Goal: Transaction & Acquisition: Obtain resource

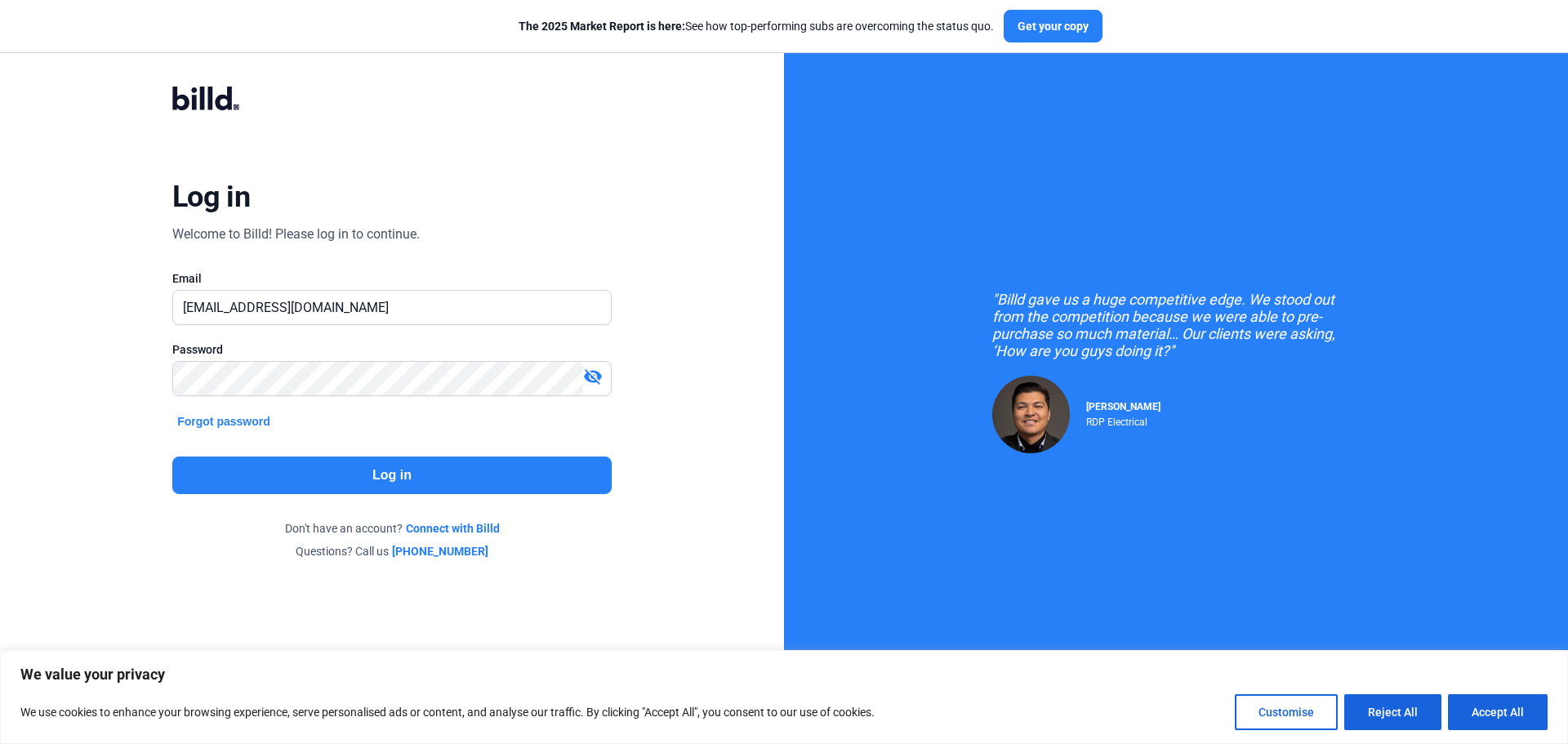
click at [375, 476] on button "Log in" at bounding box center [392, 475] width 440 height 37
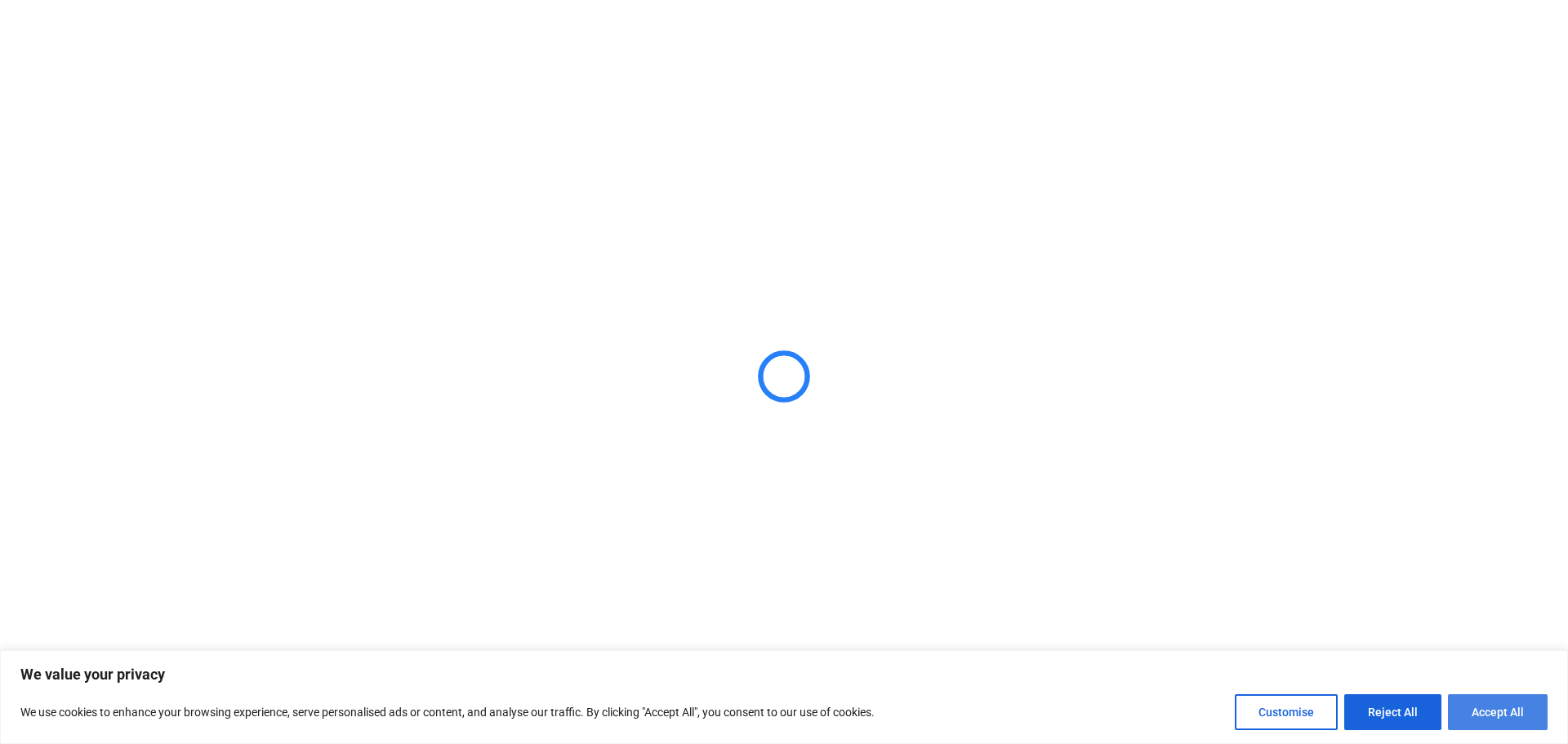
click at [1485, 717] on button "Accept All" at bounding box center [1498, 712] width 100 height 36
checkbox input "true"
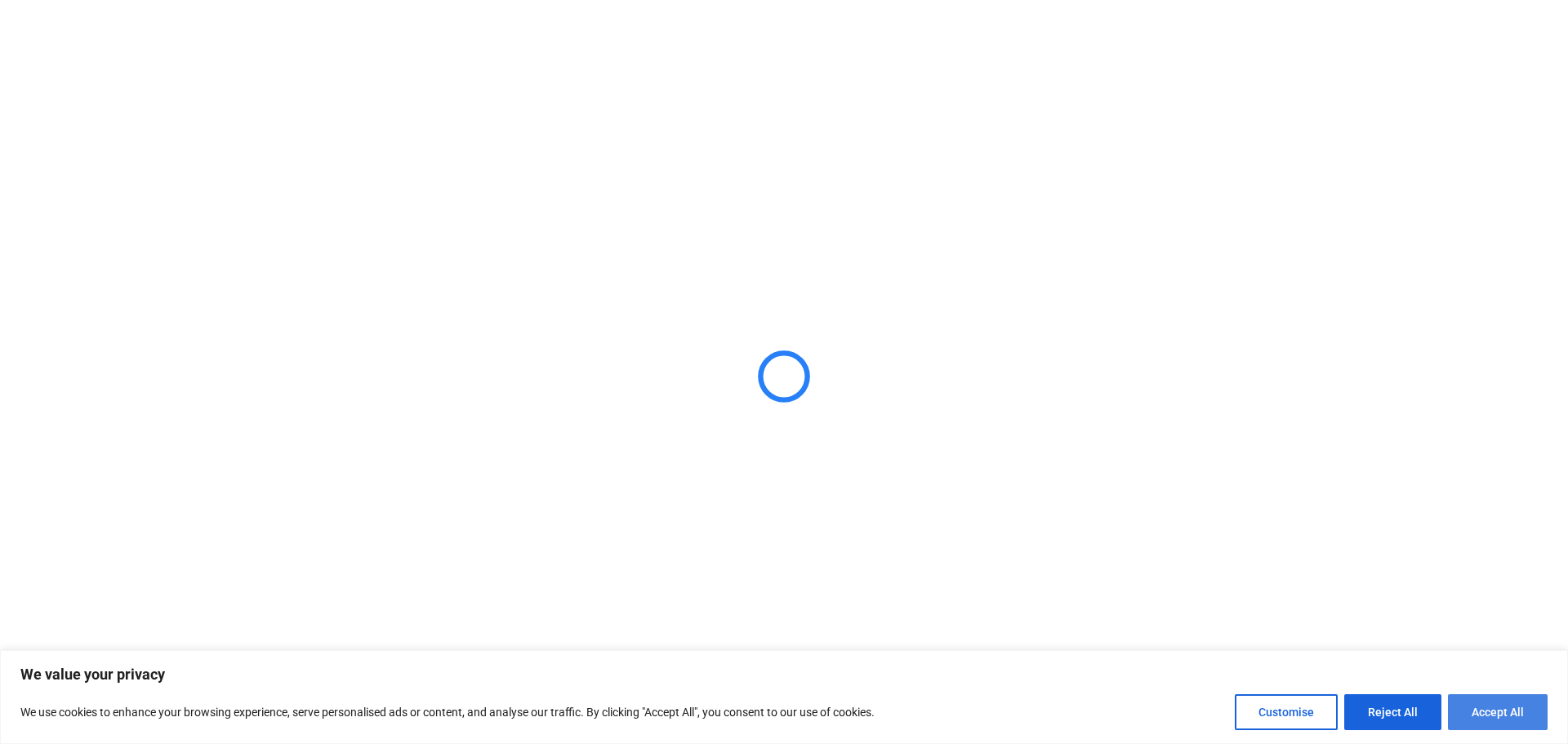
checkbox input "true"
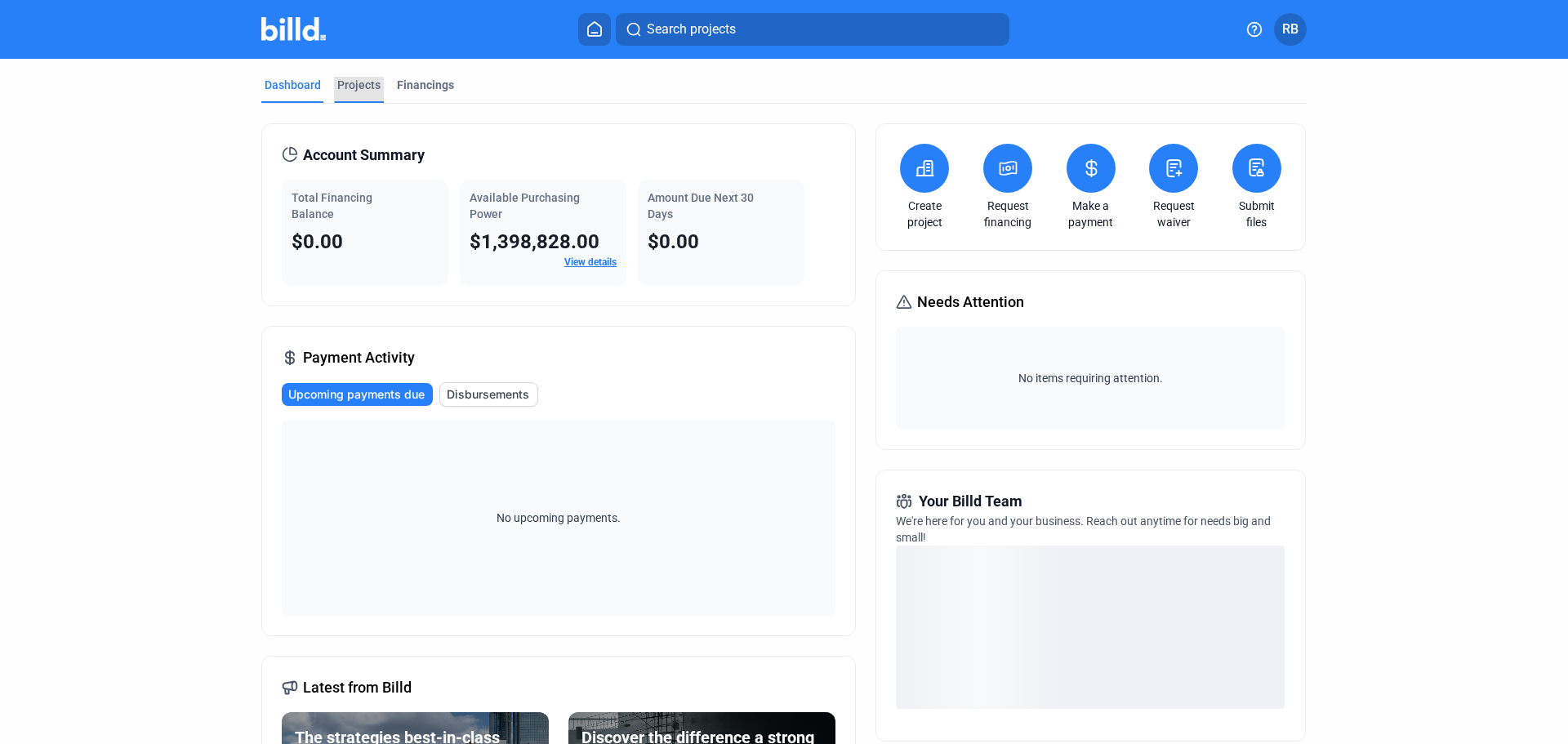
click at [357, 82] on div "Projects" at bounding box center [359, 85] width 44 height 16
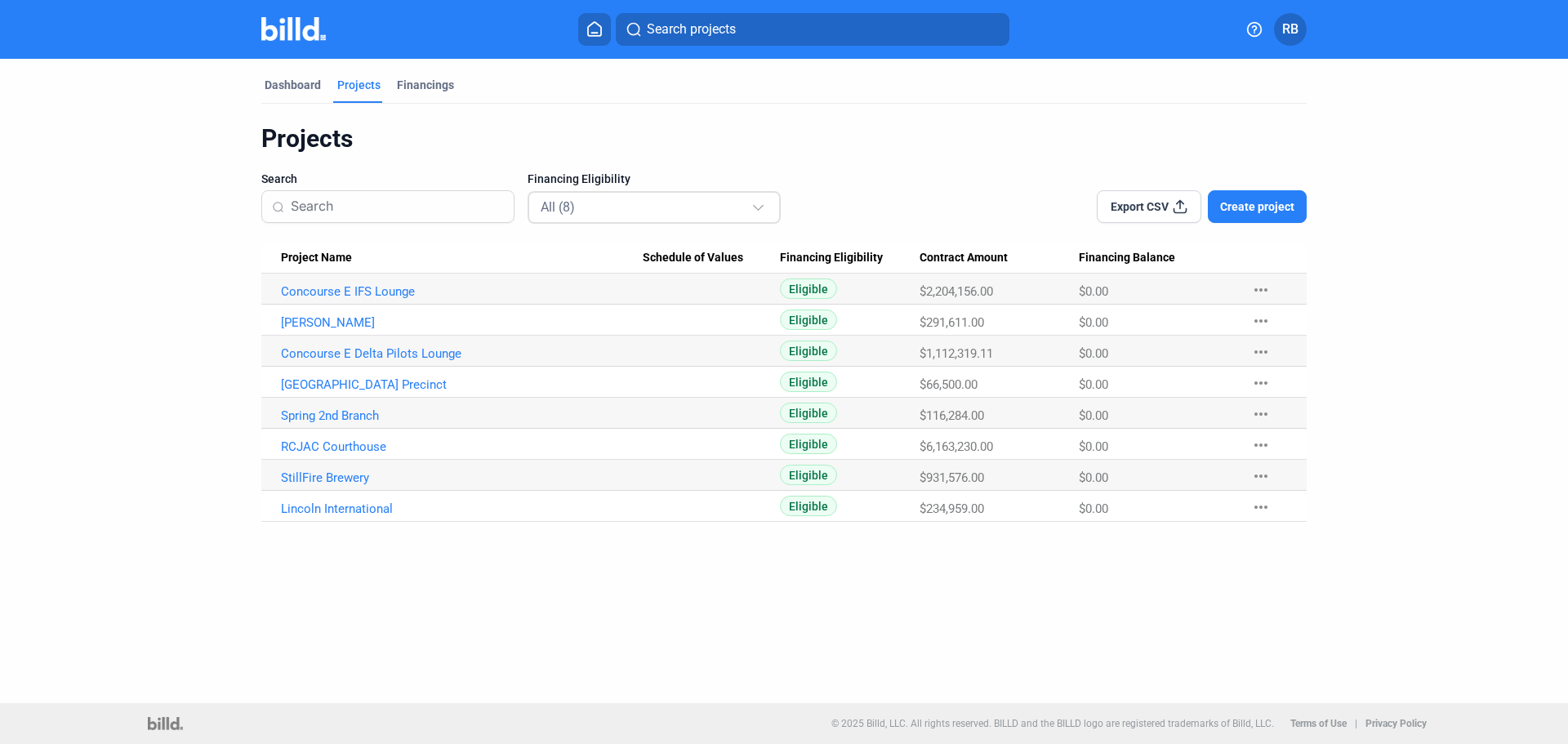
click at [574, 210] on mat-select-trigger "All (8)" at bounding box center [558, 206] width 35 height 15
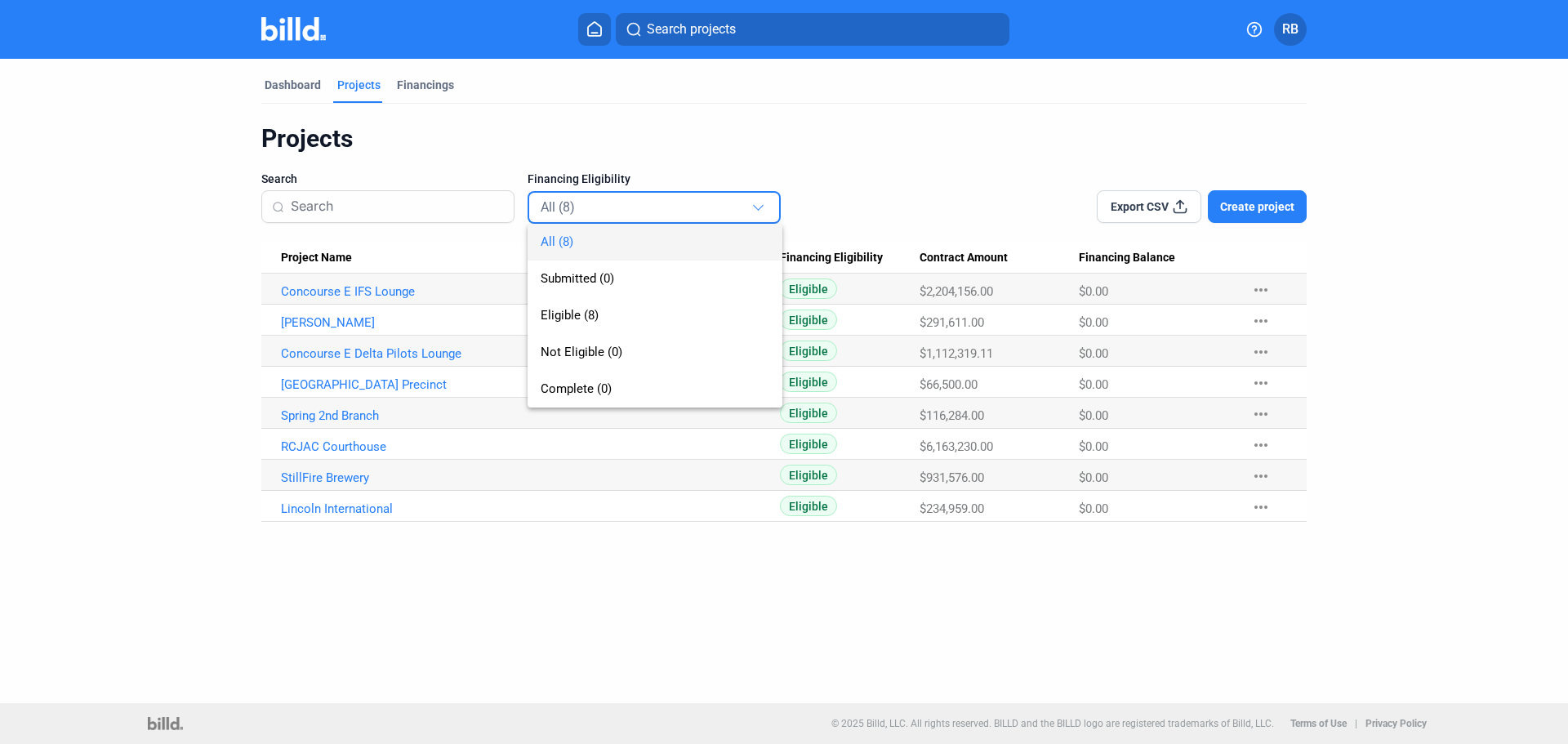
click at [574, 210] on div "All (8) Submitted (0) Eligible (8) Not Eligible (0) Complete (0)" at bounding box center [642, 299] width 229 height 216
click at [1274, 210] on div at bounding box center [784, 372] width 1568 height 744
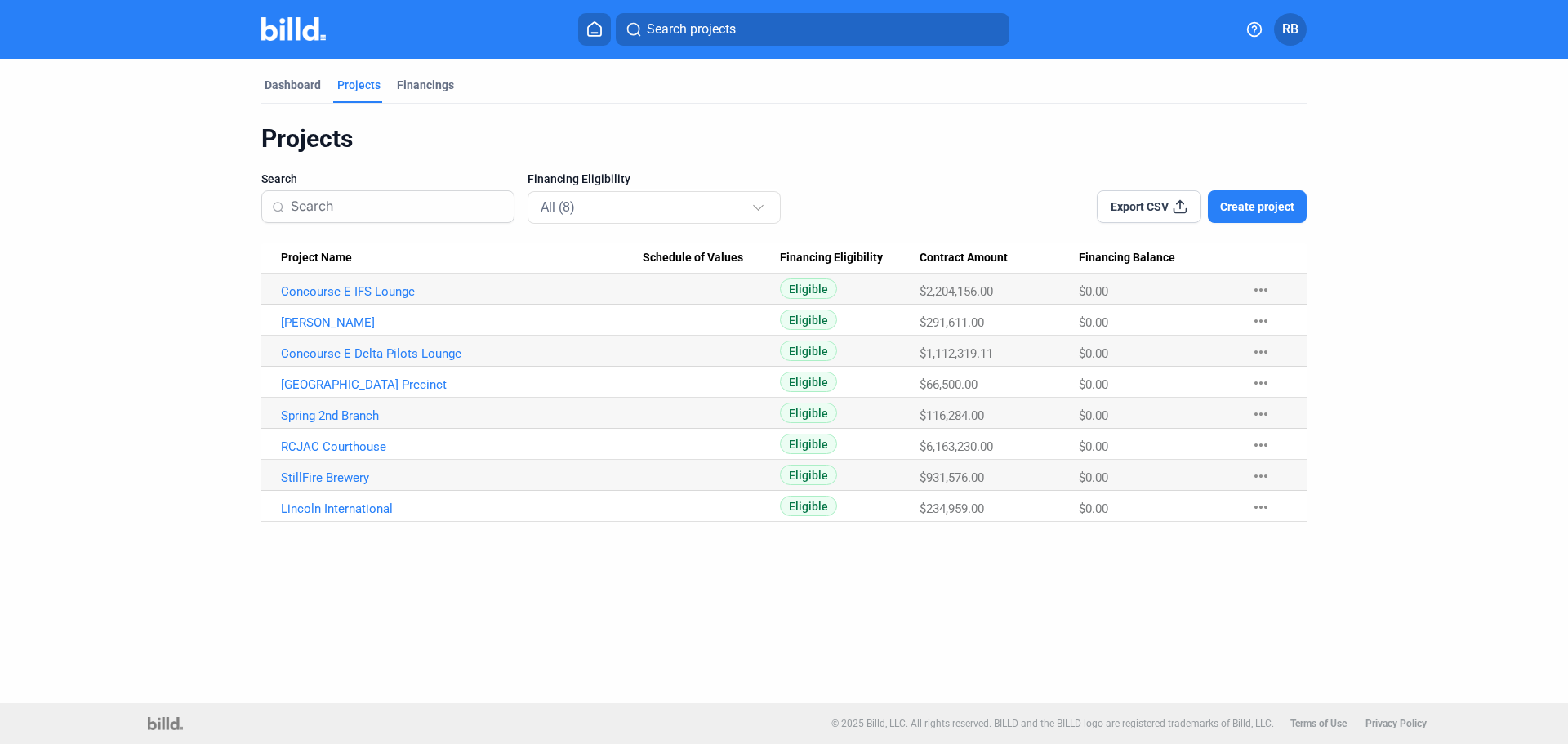
click at [1274, 210] on span "Create project" at bounding box center [1257, 206] width 75 height 16
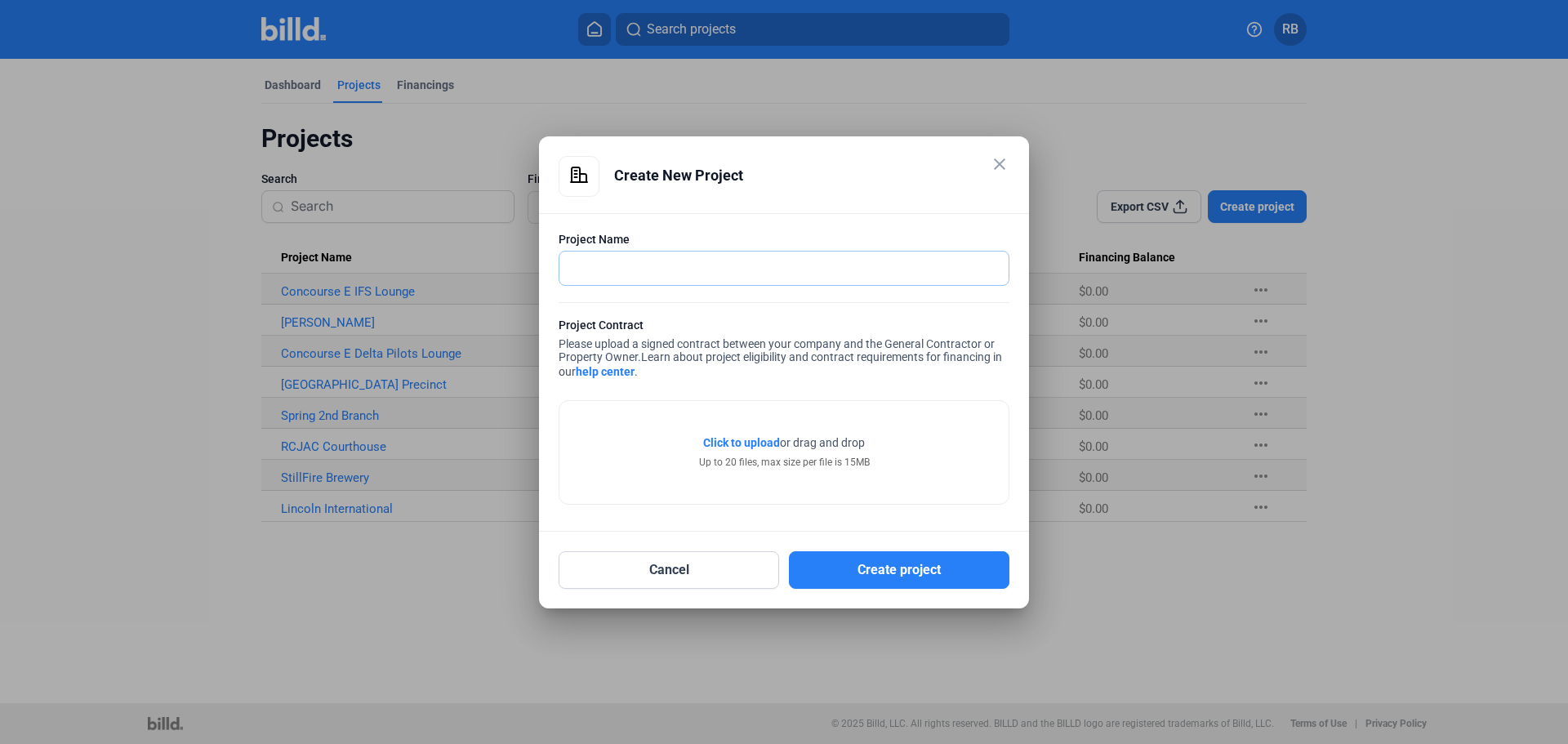
click at [799, 266] on input "text" at bounding box center [784, 269] width 449 height 34
type input "D16 Boarding Level RR's"
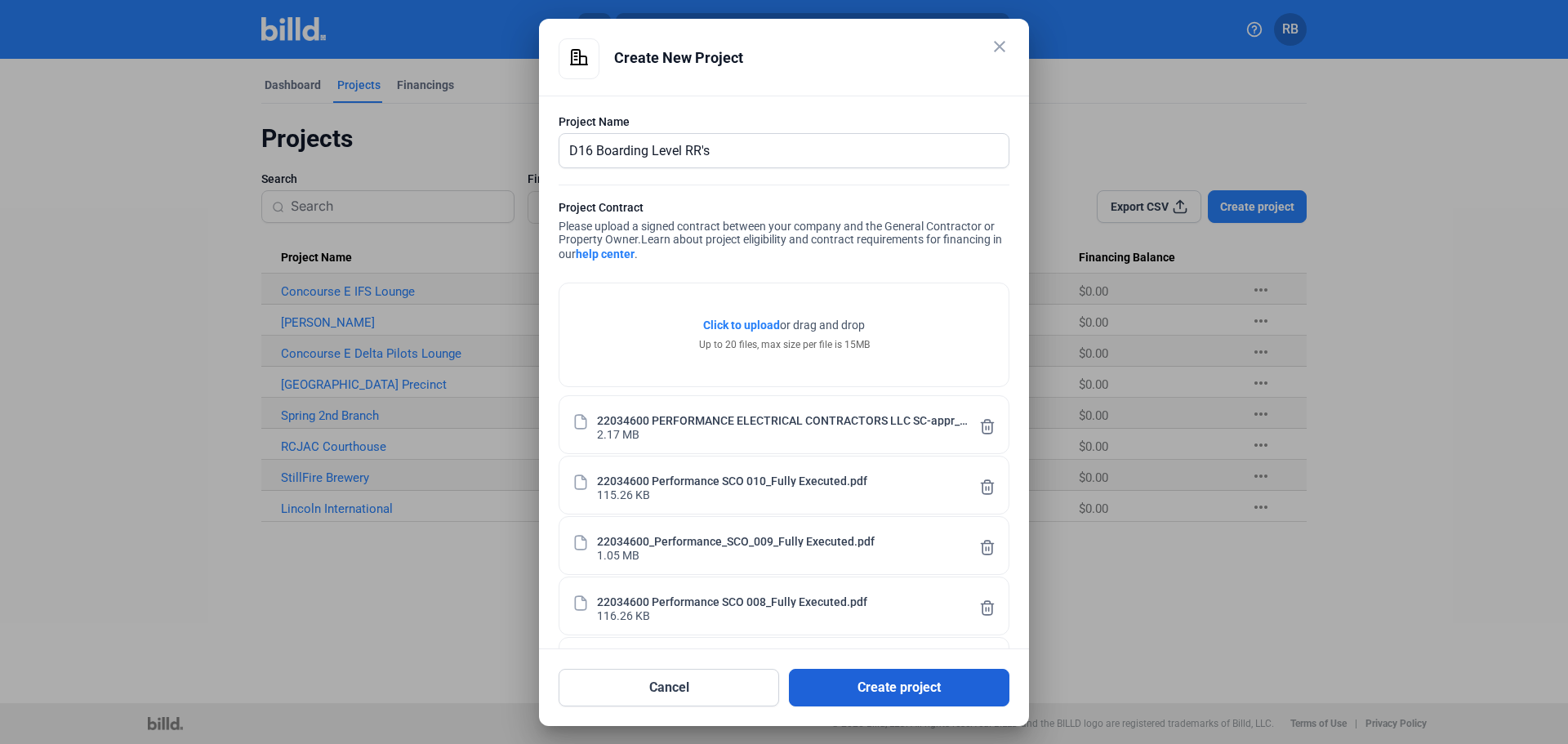
click at [889, 691] on button "Create project" at bounding box center [900, 688] width 221 height 37
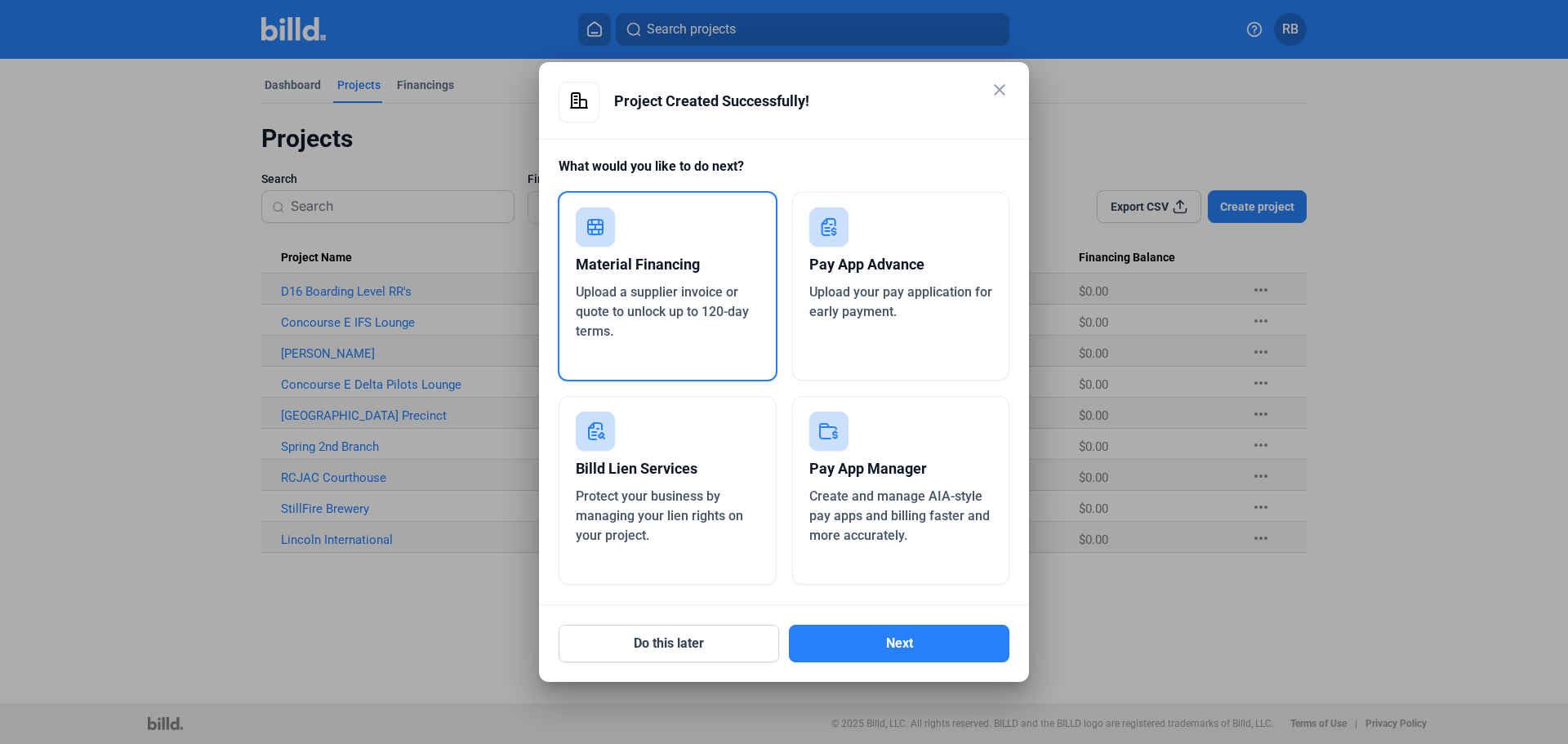
click at [840, 321] on div "Upload your pay application for early payment." at bounding box center [901, 303] width 184 height 39
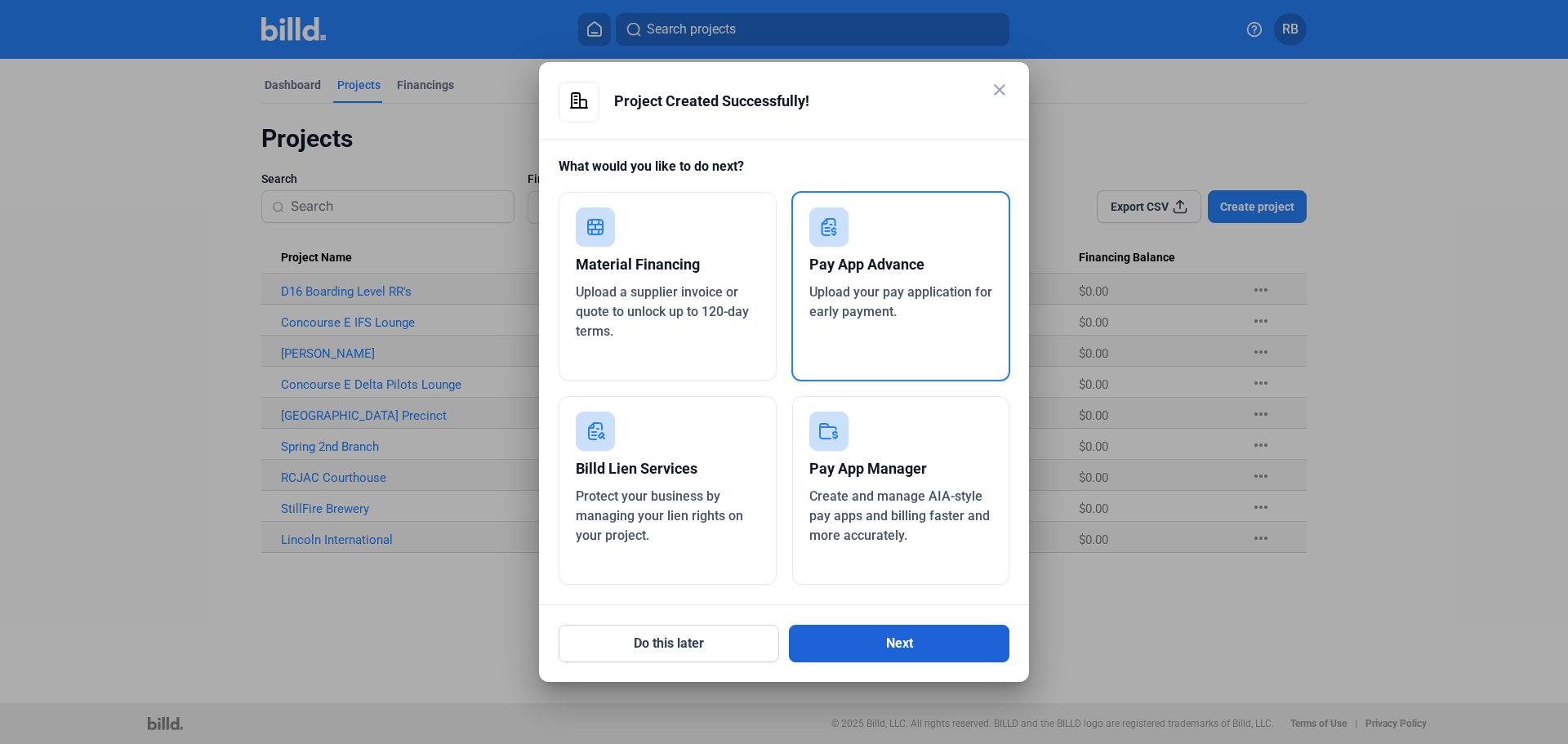
click at [862, 636] on button "Next" at bounding box center [900, 643] width 221 height 37
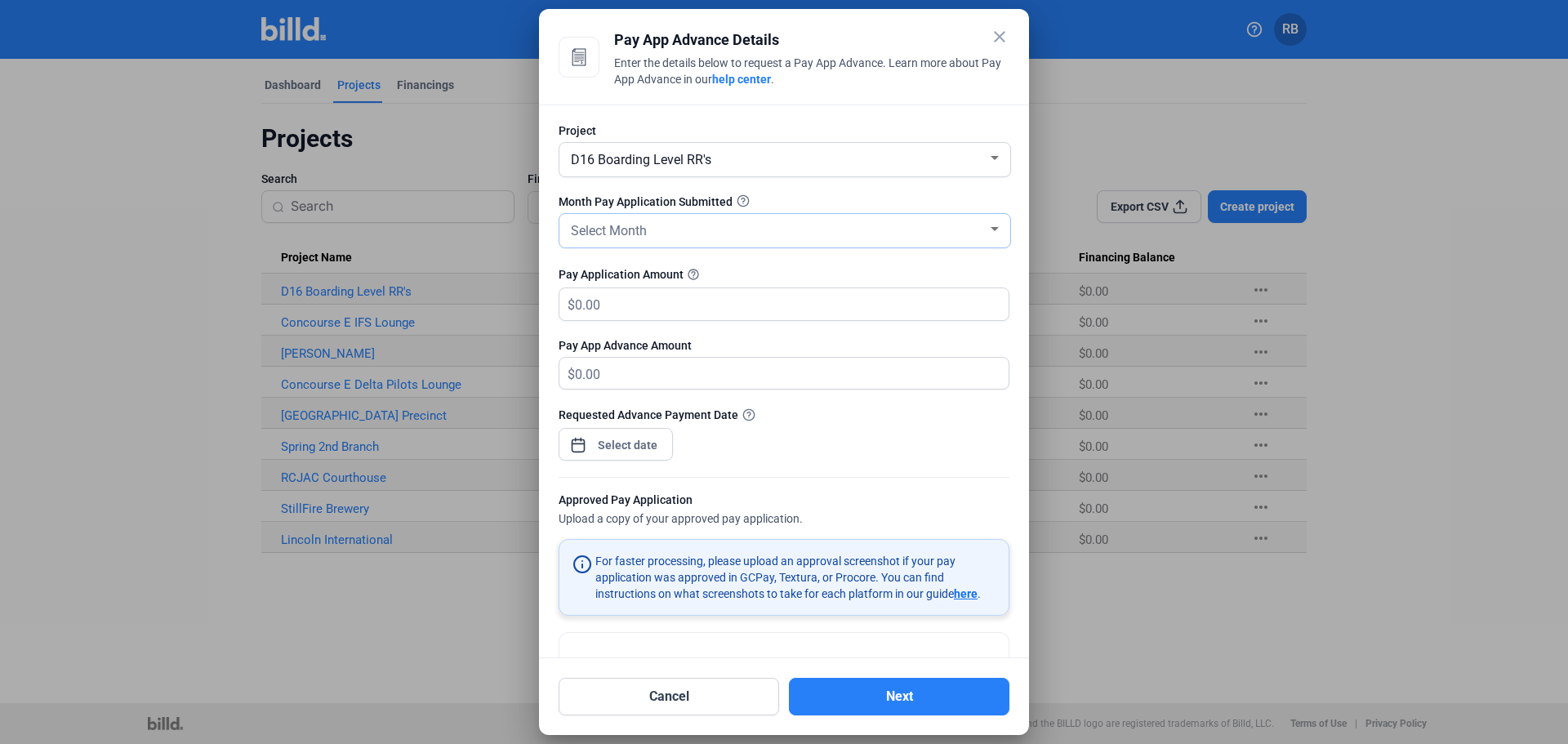
click at [743, 242] on div "Select Month" at bounding box center [785, 230] width 434 height 34
click at [623, 297] on span "AUG" at bounding box center [780, 291] width 426 height 29
drag, startPoint x: 691, startPoint y: 303, endPoint x: 423, endPoint y: 323, distance: 268.7
click at [522, 299] on div "close Pay App Advance Details Enter the details below to request a Pay App Adva…" at bounding box center [784, 372] width 1568 height 744
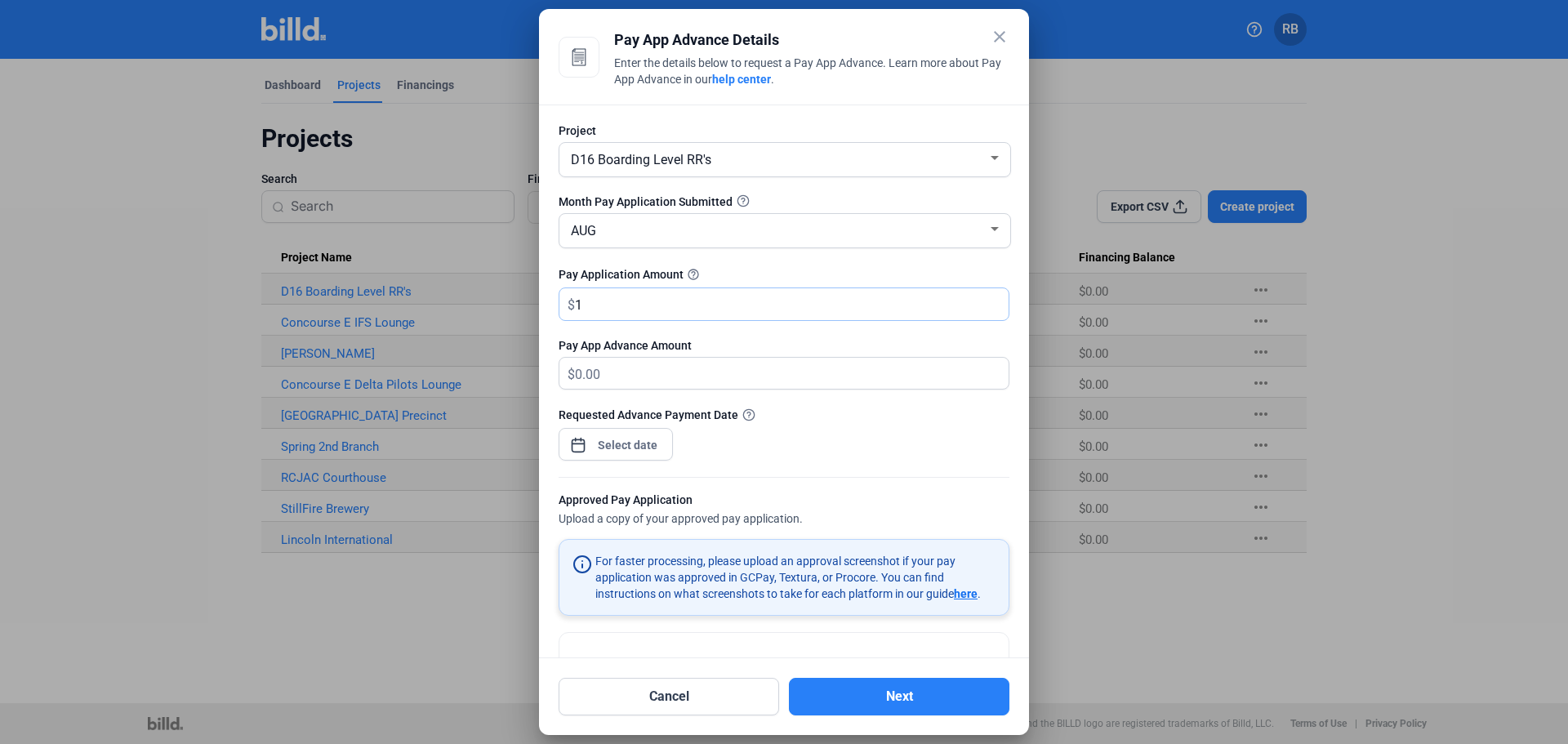
type input "10"
type input "10.00"
type input "1"
type input "1.00"
type input "19"
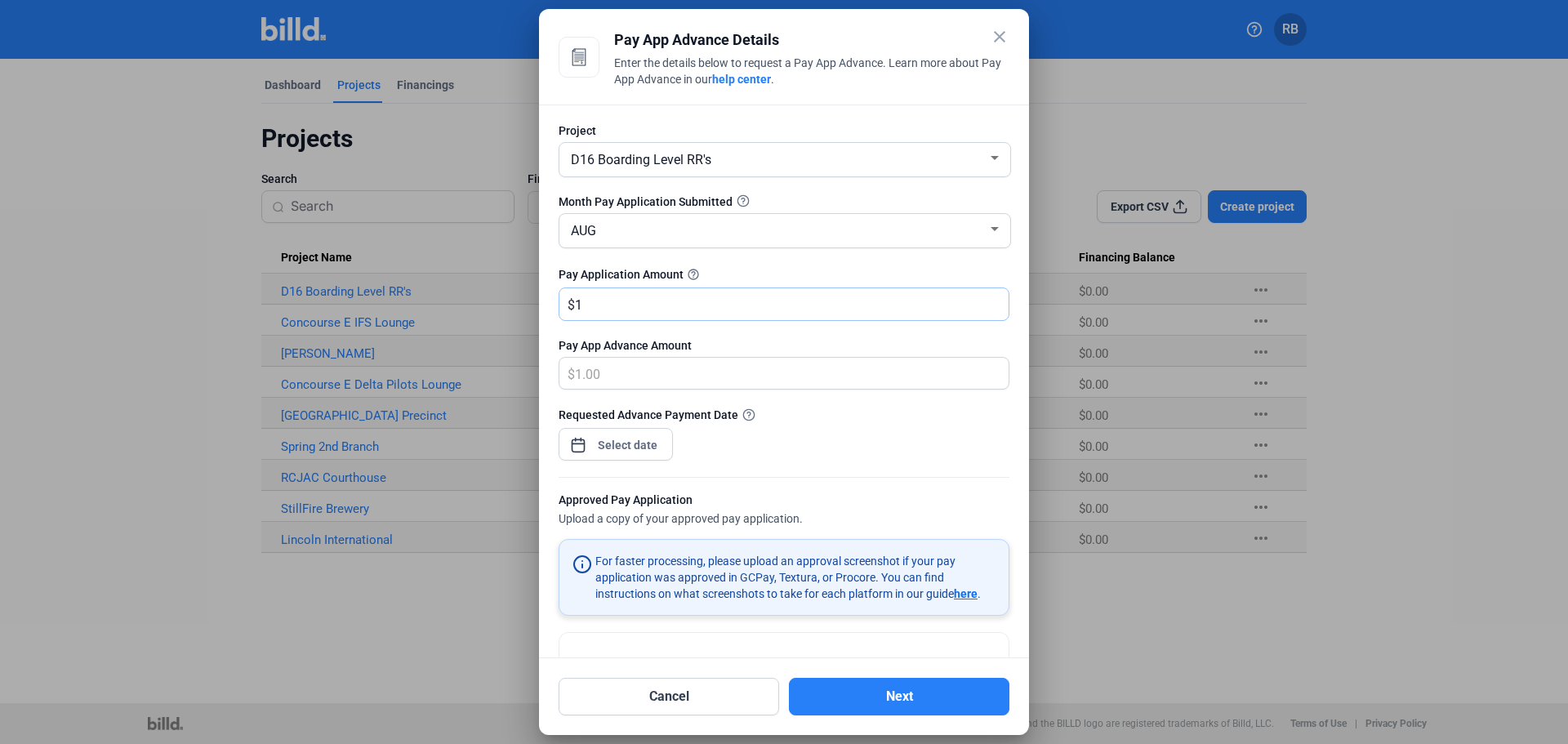
type input "19.00"
type input "196"
type input "196.00"
type input "1967"
type input "1,967.00"
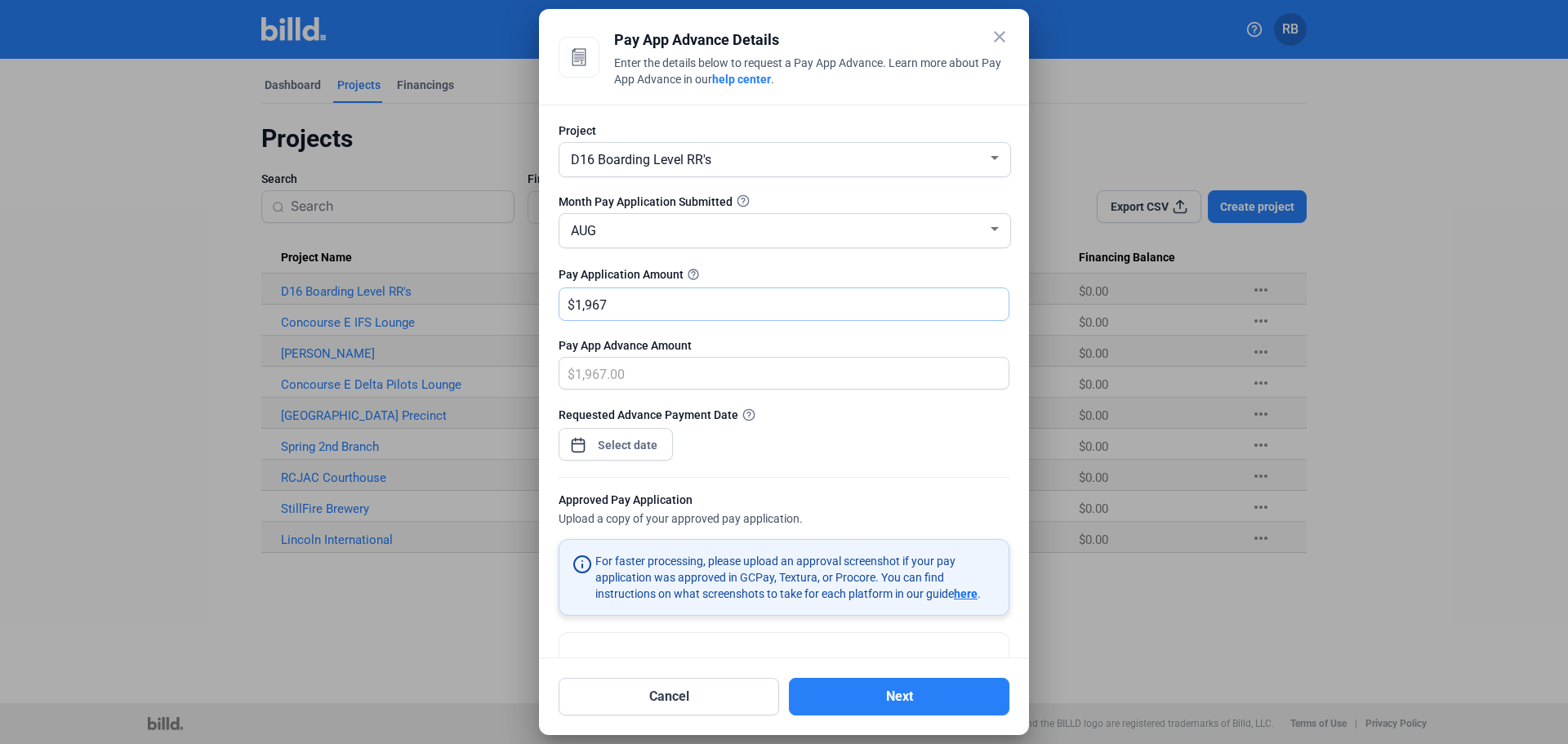
type input "1,9674"
type input "19,674.00"
type input "19,6741"
type input "196,741.00"
type input "196,741.8"
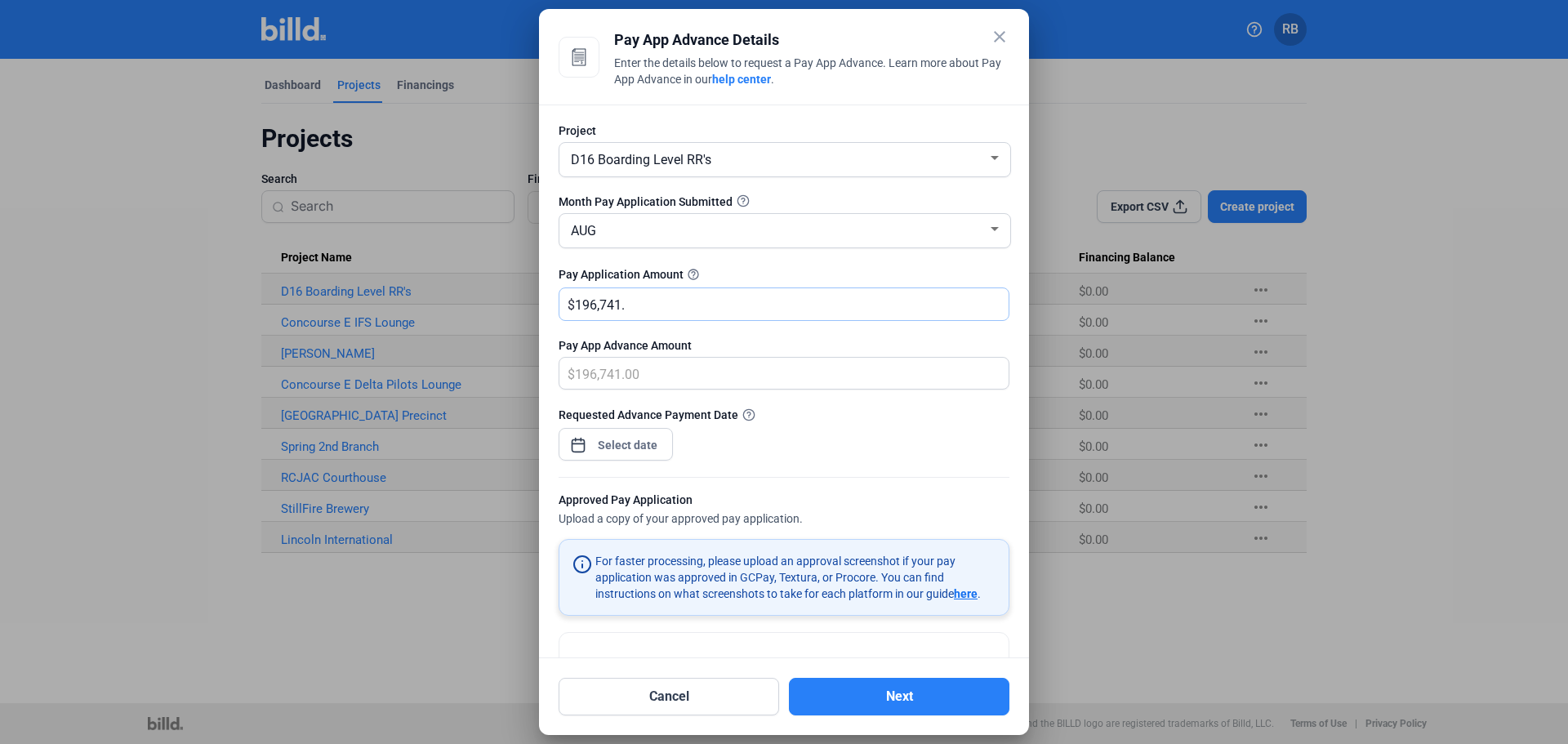
type input "196,741.80"
click at [626, 449] on div "close Pay App Advance Details Enter the details below to request a Pay App Adva…" at bounding box center [784, 372] width 1568 height 744
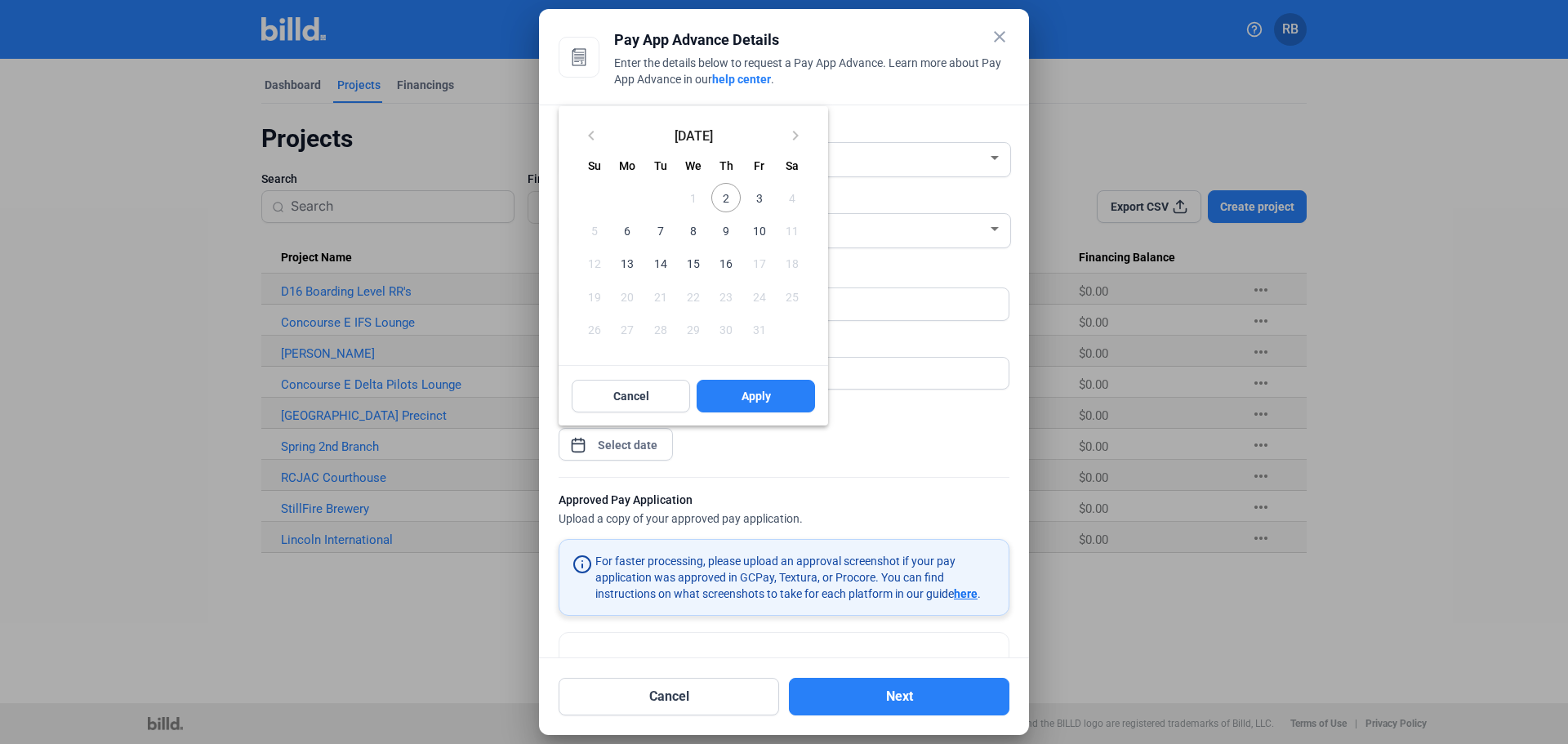
click at [767, 198] on span "3" at bounding box center [758, 198] width 29 height 29
click at [758, 400] on span "Apply" at bounding box center [756, 396] width 29 height 16
type input "[DATE]"
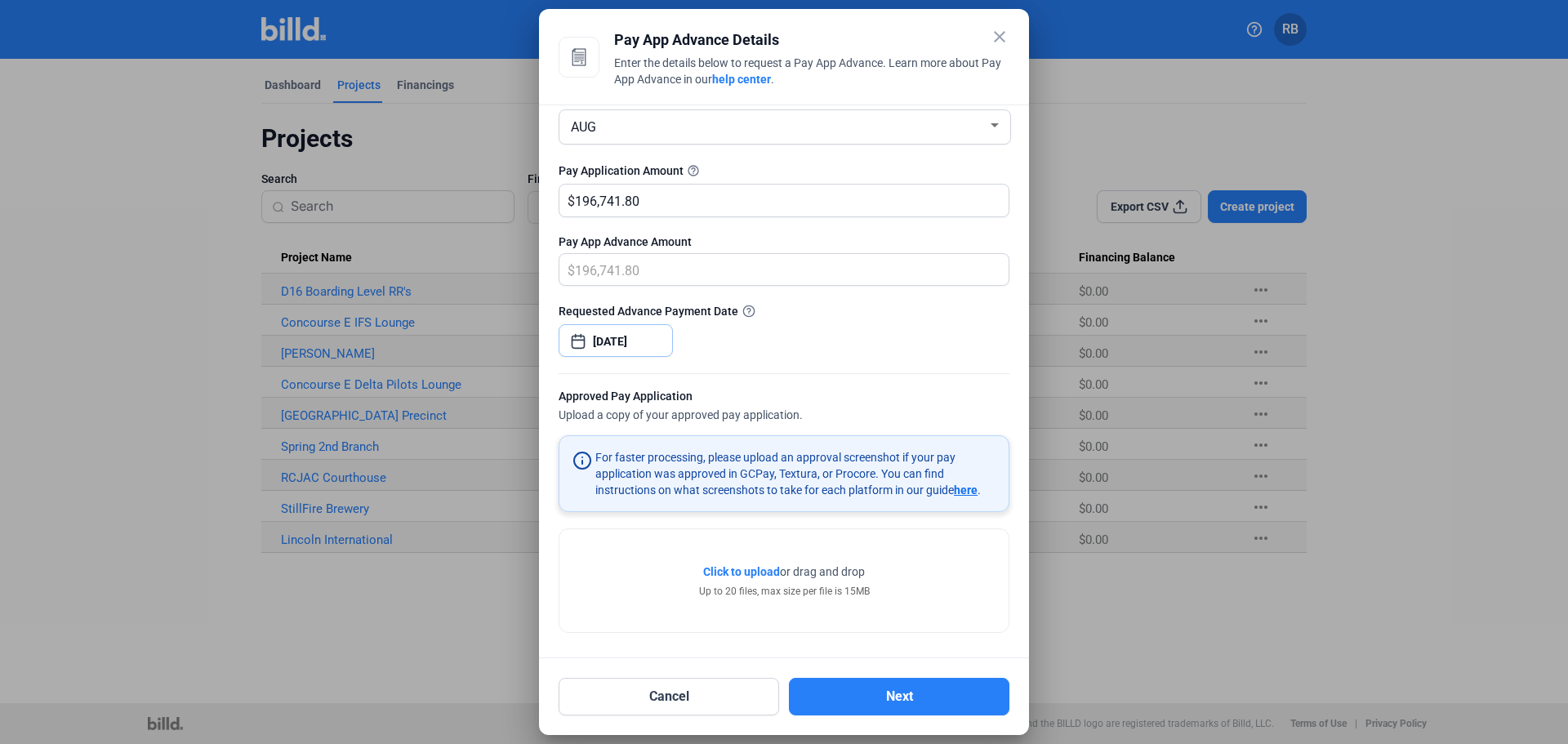
scroll to position [107, 0]
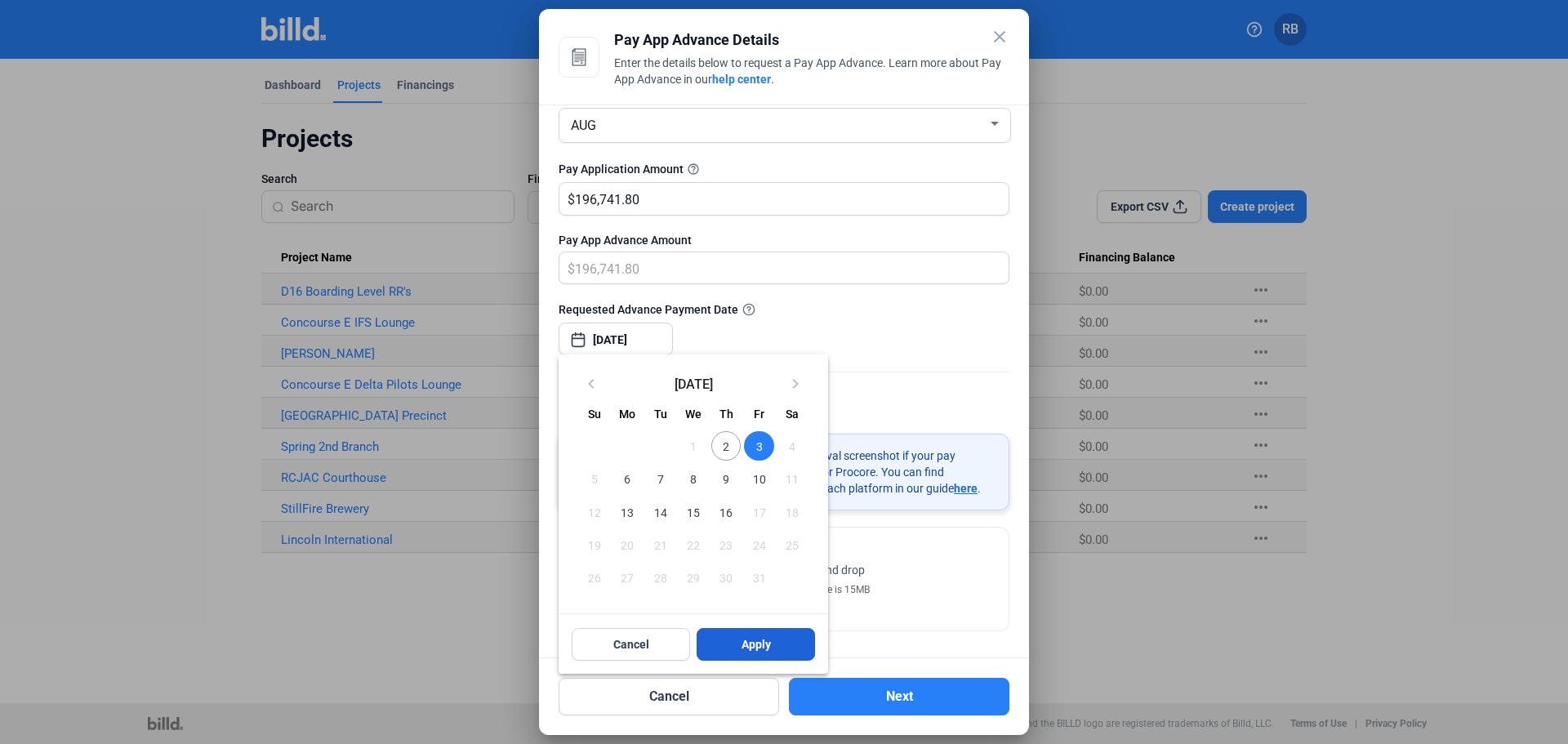
click at [771, 647] on span "Apply" at bounding box center [756, 644] width 29 height 16
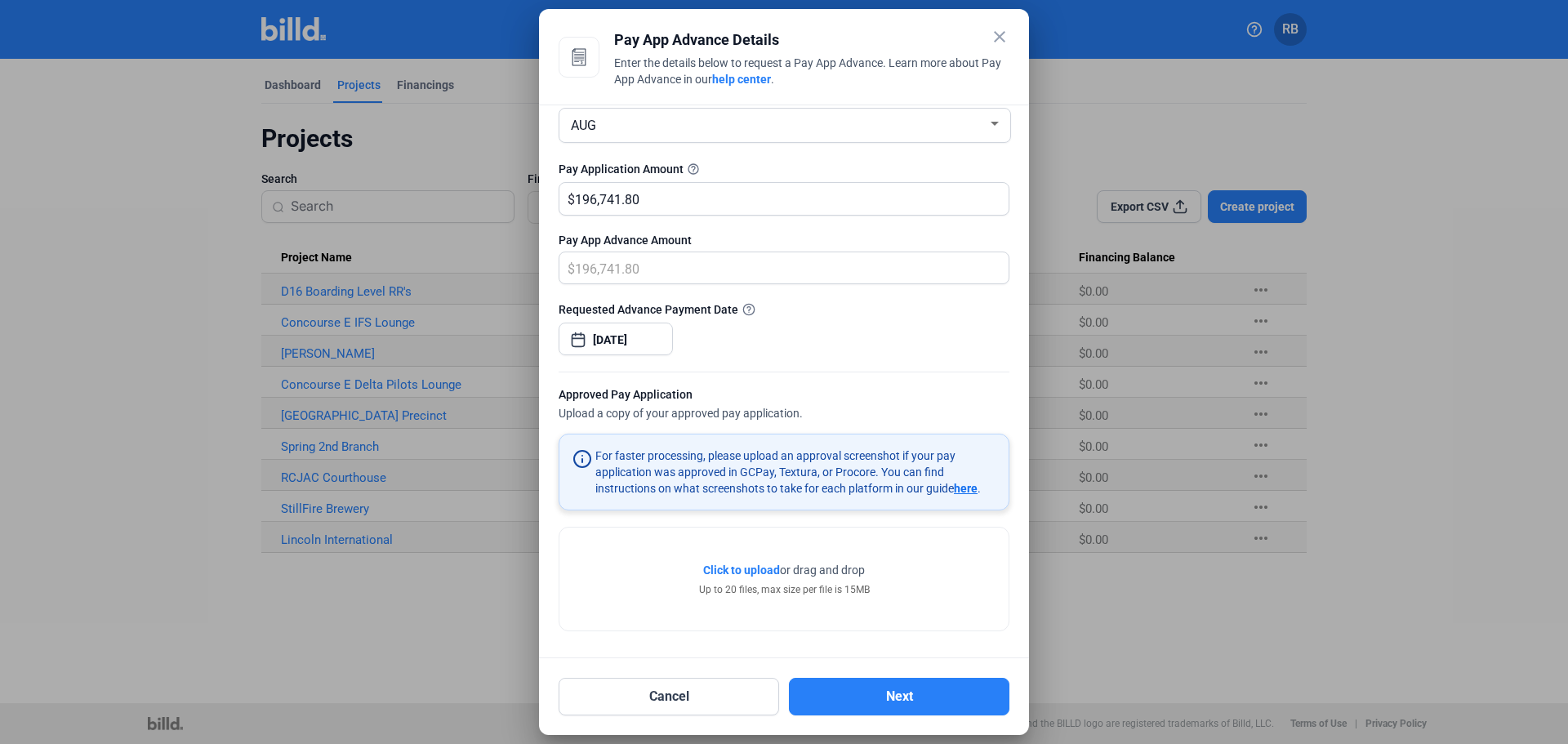
click at [667, 578] on div "Click to upload Tap to upload or drag and drop Up to 20 files, max size per fil…" at bounding box center [784, 579] width 449 height 103
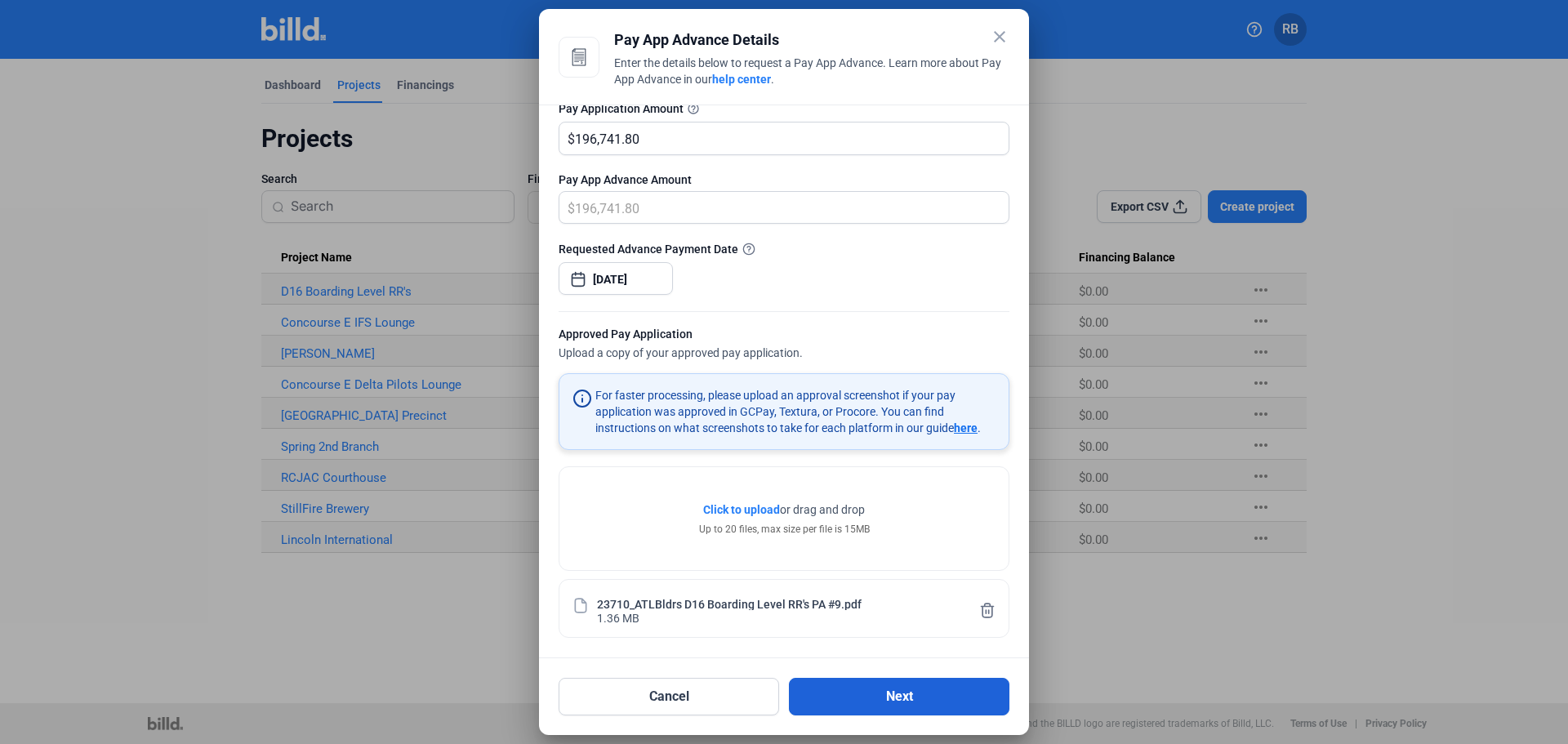
click at [836, 702] on button "Next" at bounding box center [900, 697] width 221 height 37
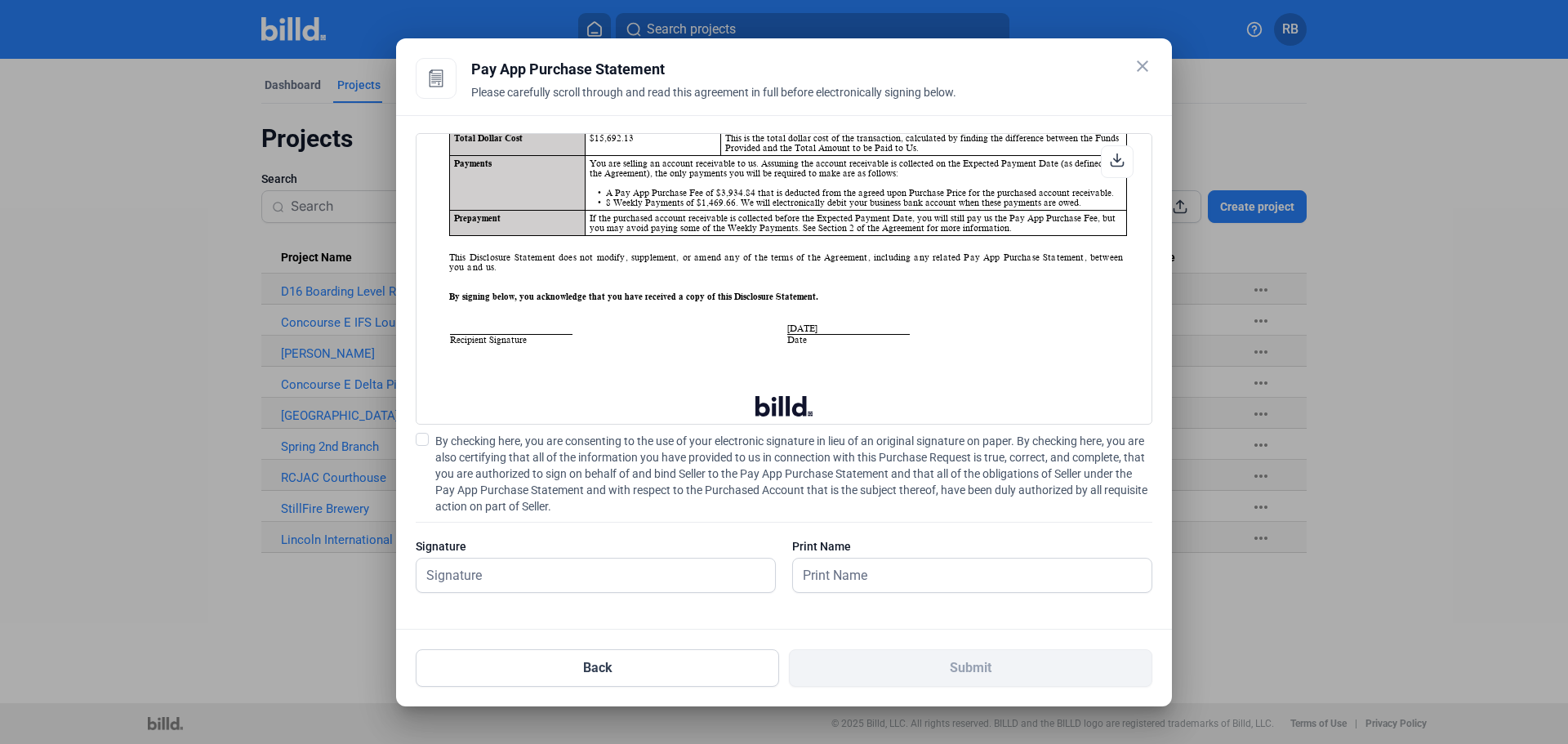
scroll to position [164, 0]
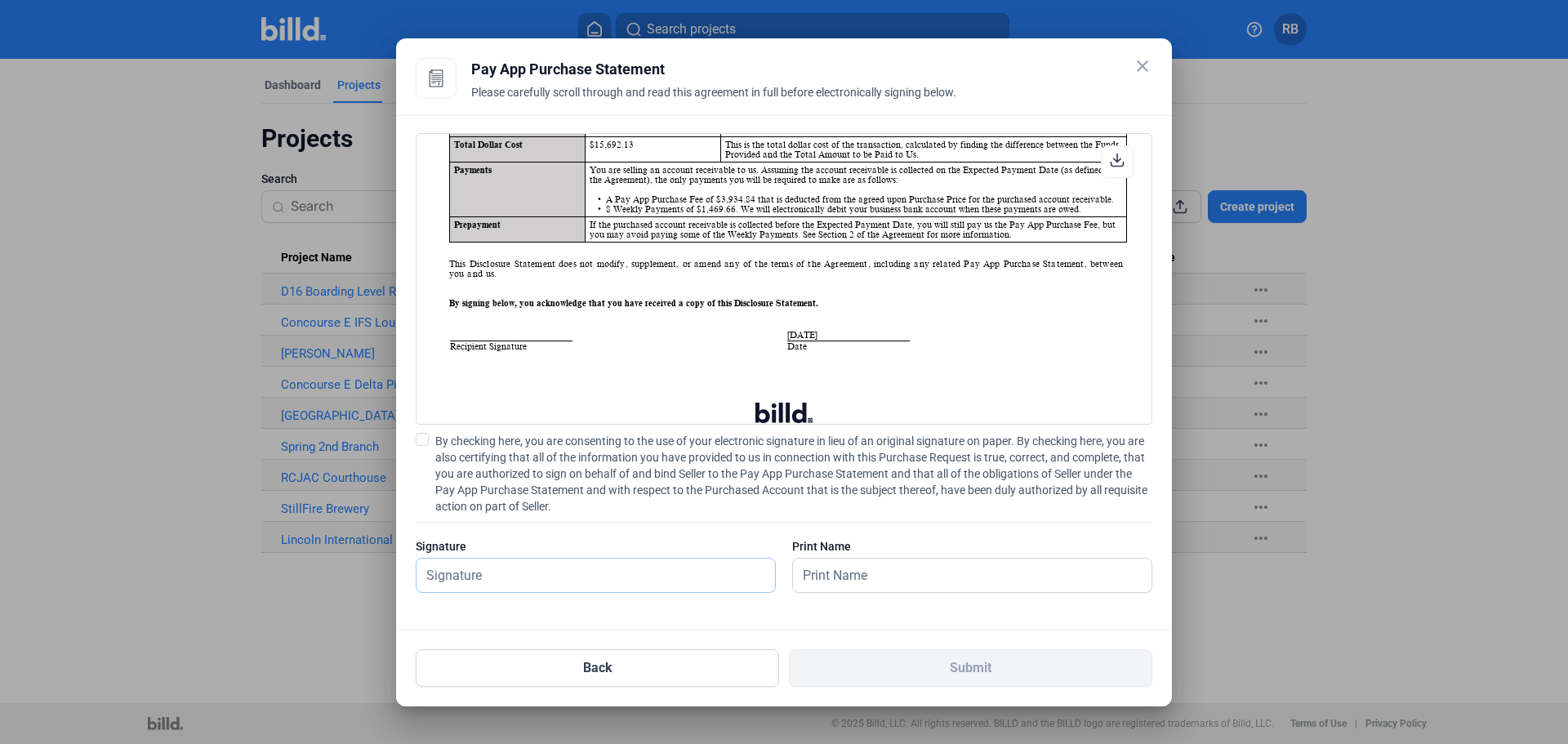
click at [503, 566] on input "text" at bounding box center [586, 576] width 341 height 34
type input "[PERSON_NAME]"
click at [839, 571] on input "text" at bounding box center [963, 576] width 341 height 34
type input "[PERSON_NAME]"
click at [424, 445] on span at bounding box center [422, 440] width 13 height 13
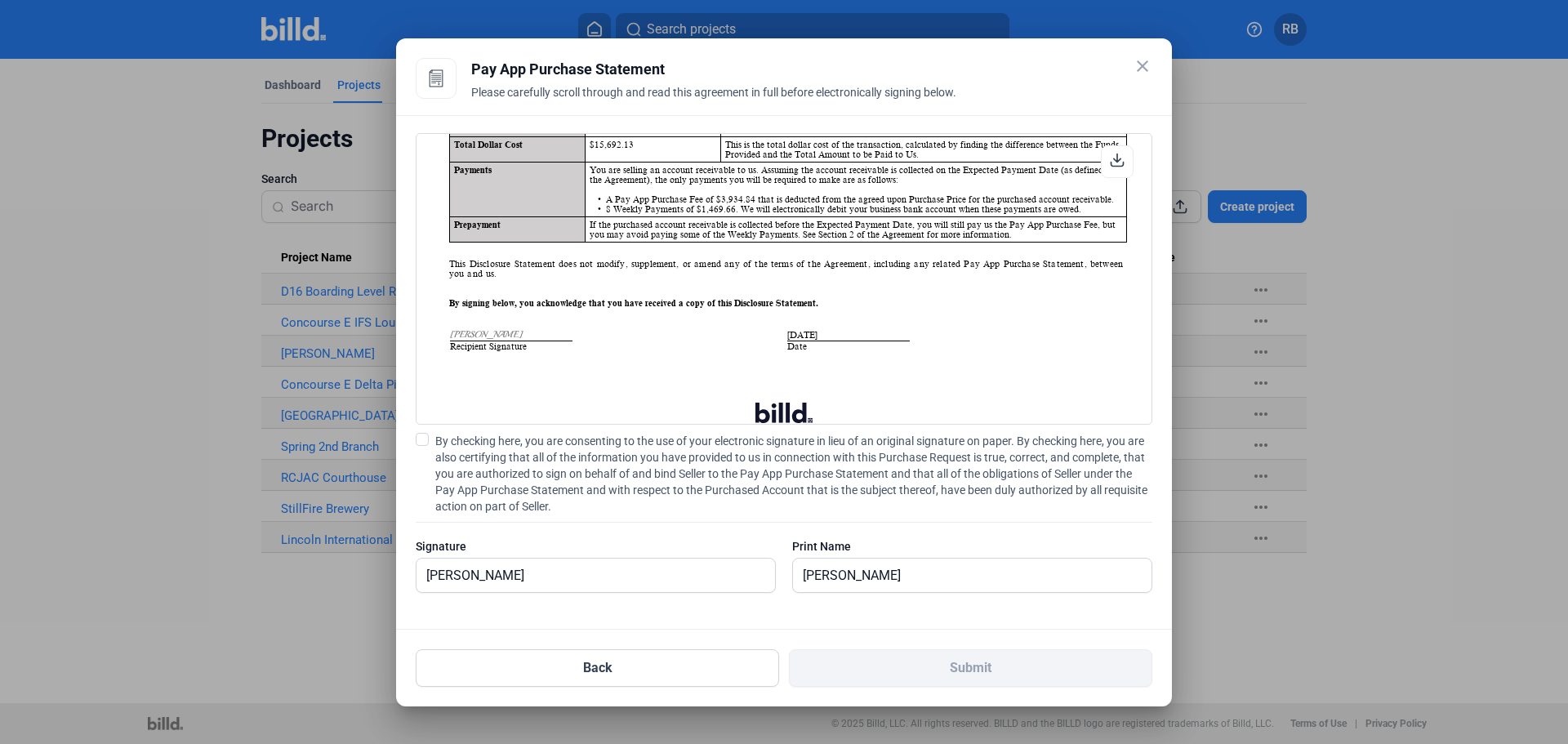
click at [0, 0] on input "By checking here, you are consenting to the use of your electronic signature in…" at bounding box center [0, 0] width 0 height 0
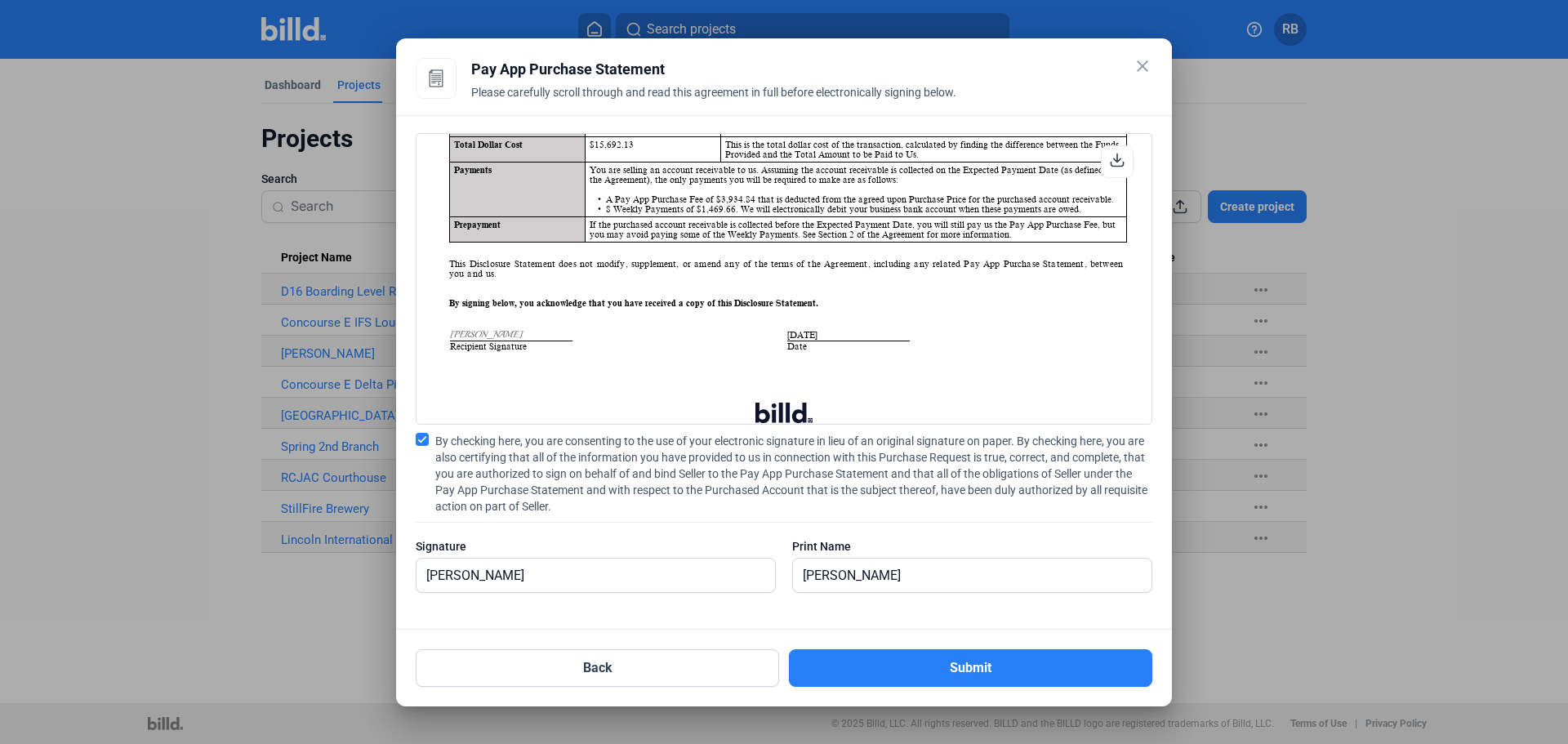
drag, startPoint x: 954, startPoint y: 672, endPoint x: 772, endPoint y: 602, distance: 195.0
click at [772, 602] on div "close Pay App Purchase Statement Please carefully scroll through and read this …" at bounding box center [784, 372] width 737 height 629
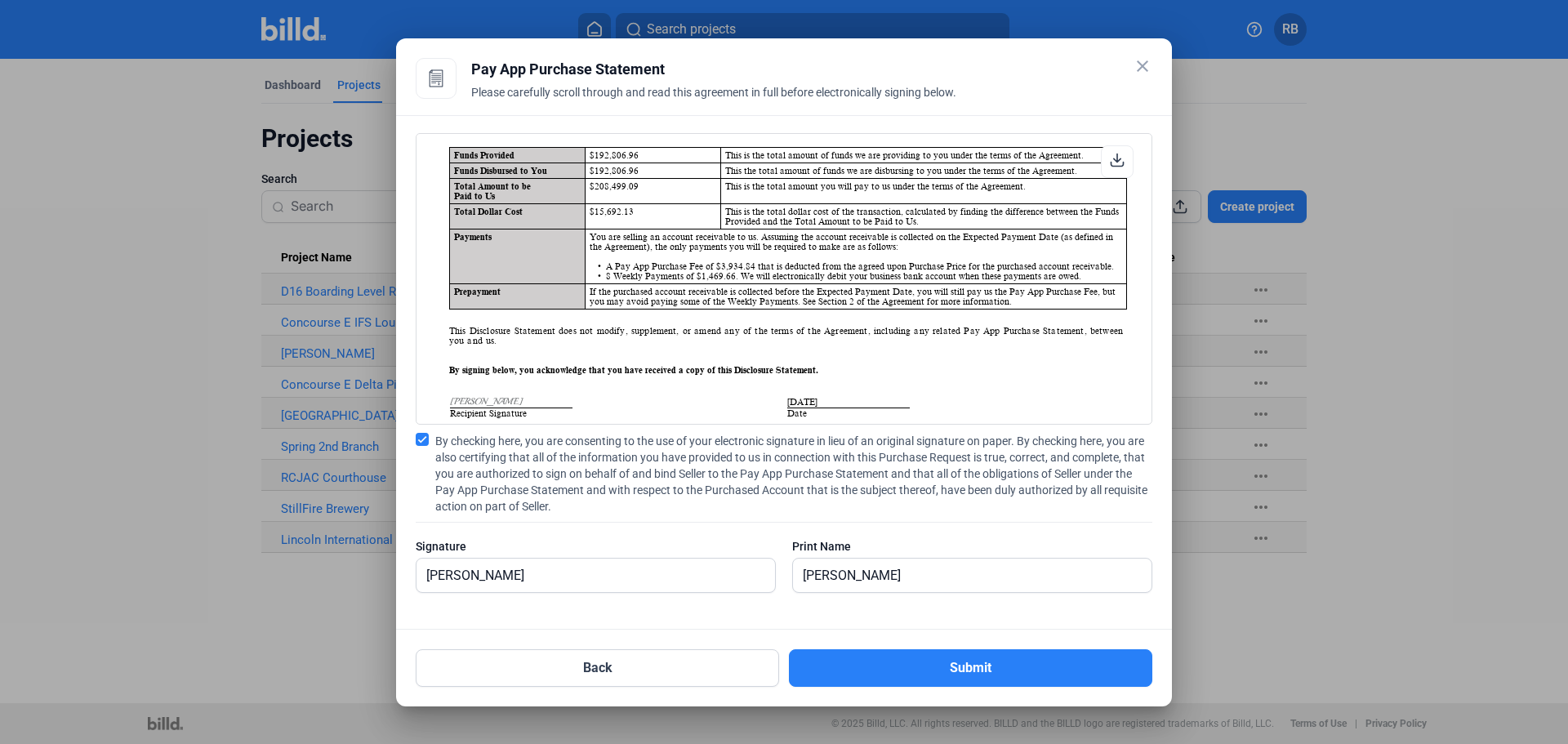
scroll to position [0, 0]
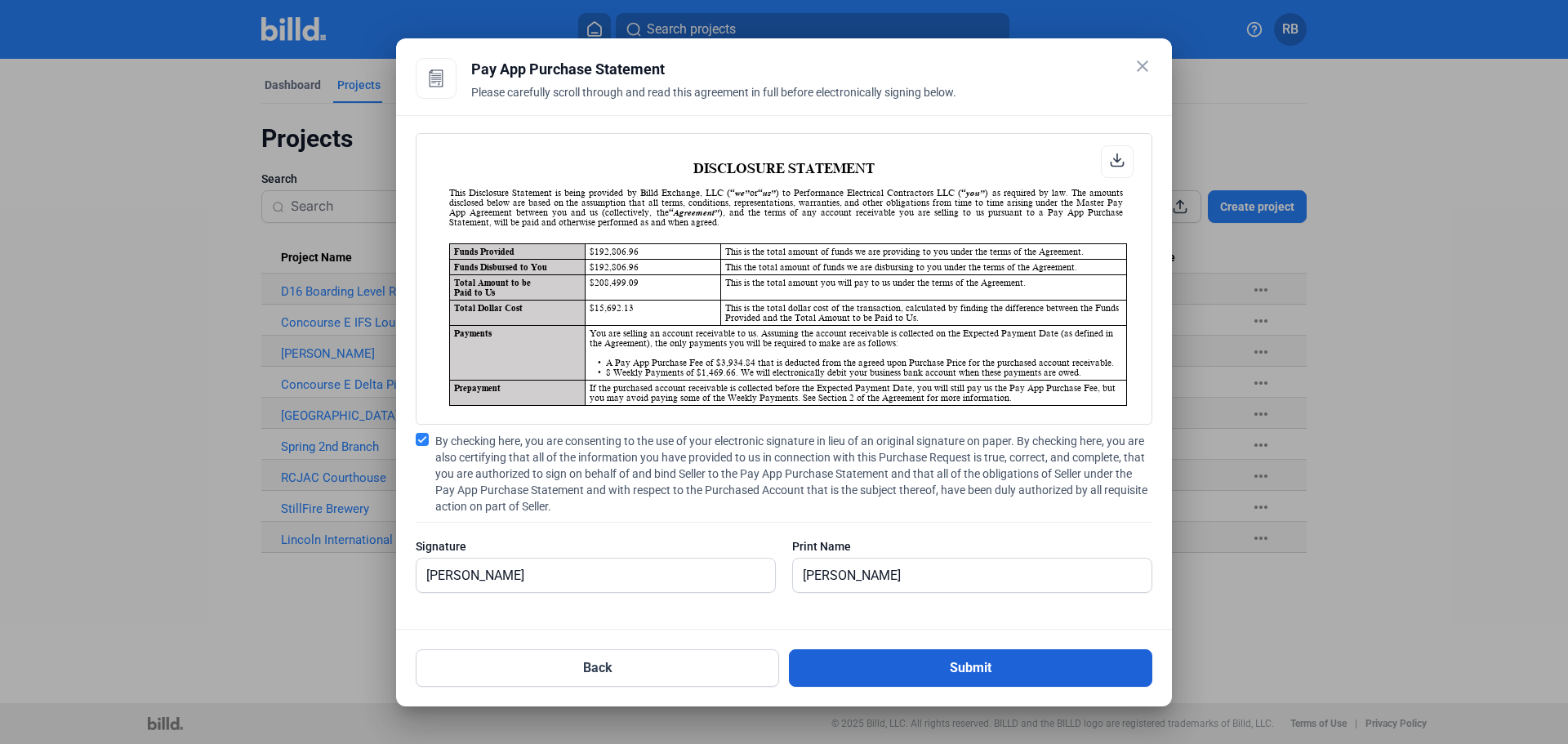
click at [899, 676] on button "Submit" at bounding box center [971, 668] width 363 height 37
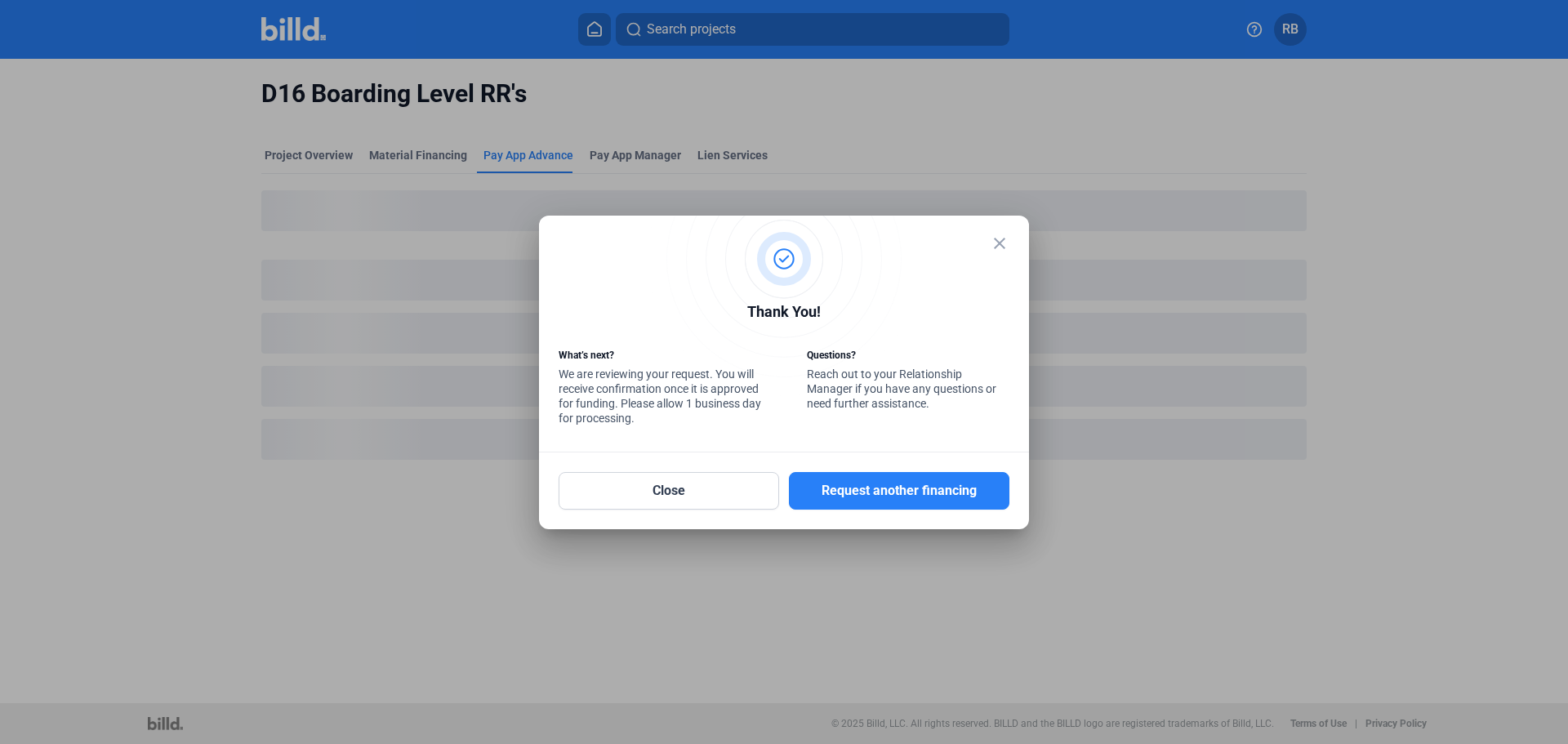
click at [998, 245] on mat-icon "close" at bounding box center [1000, 244] width 20 height 20
